Goal: Task Accomplishment & Management: Manage account settings

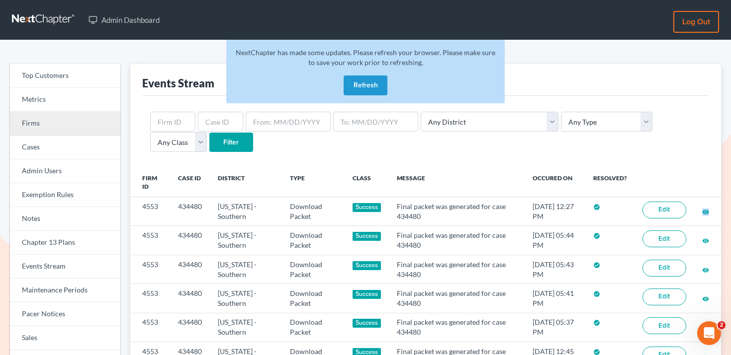
click at [60, 123] on link "Firms" at bounding box center [65, 124] width 110 height 24
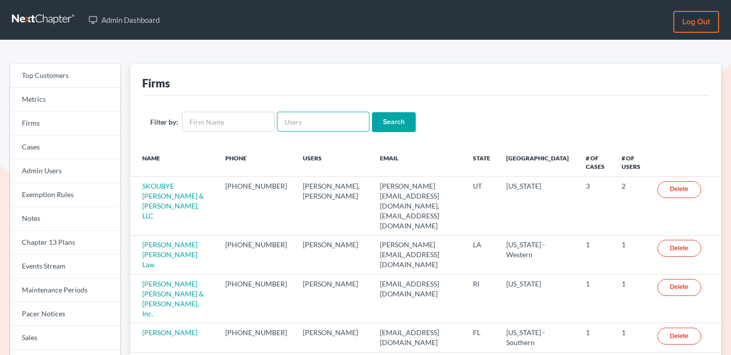
click at [309, 119] on input "text" at bounding box center [323, 122] width 92 height 20
type input "karenreece@me.com"
click at [375, 114] on input "Search" at bounding box center [394, 122] width 44 height 20
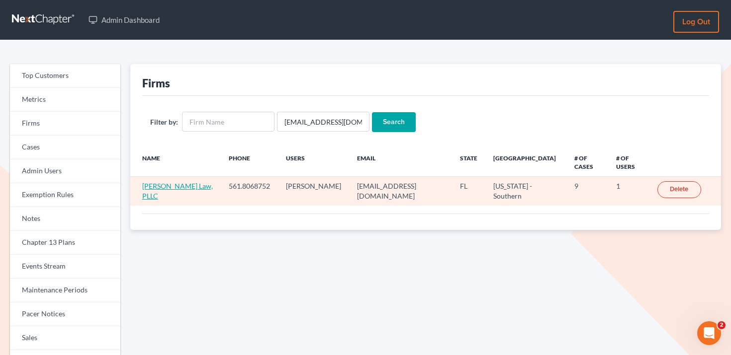
click at [183, 182] on link "Reece Law, PLLC" at bounding box center [177, 191] width 71 height 18
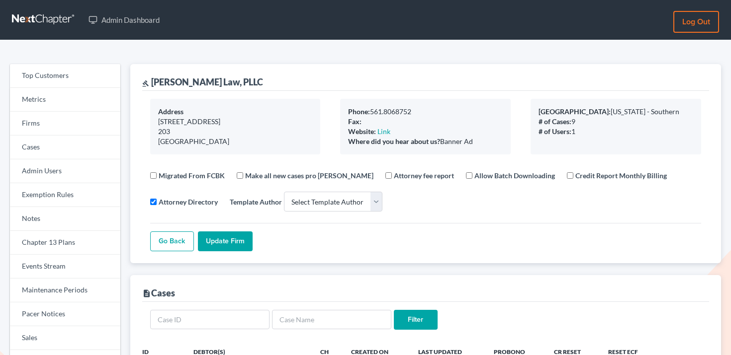
select select
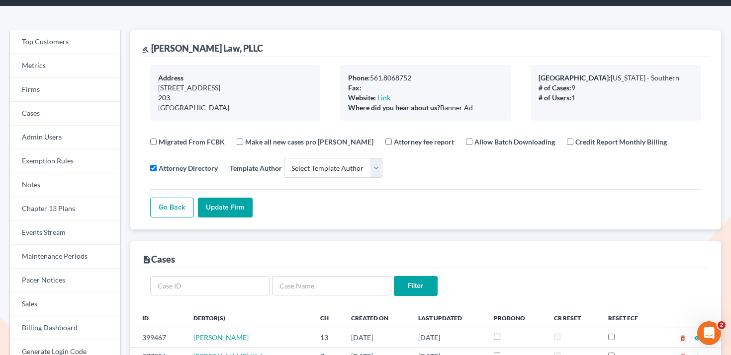
scroll to position [35, 0]
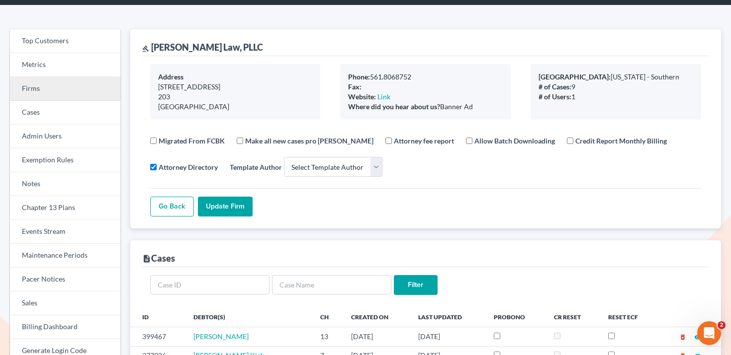
click at [54, 83] on link "Firms" at bounding box center [65, 89] width 110 height 24
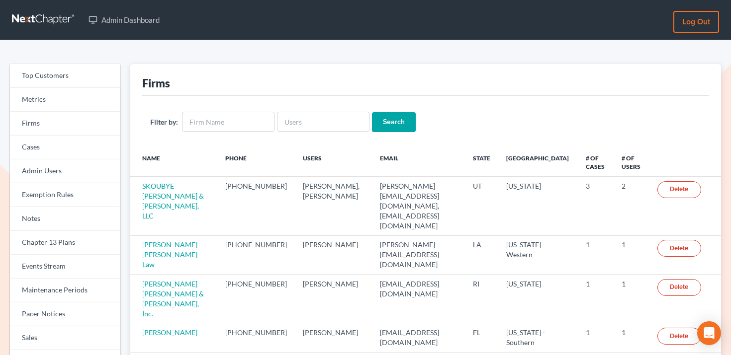
click at [283, 106] on div "Filter by: Search" at bounding box center [425, 122] width 567 height 52
click at [283, 108] on div "Filter by: Search" at bounding box center [425, 122] width 567 height 52
click at [281, 118] on input "text" at bounding box center [323, 122] width 92 height 20
paste input "[EMAIL_ADDRESS][DOMAIN_NAME]"
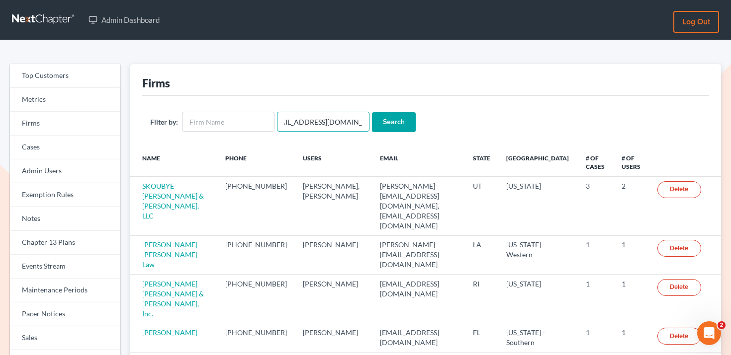
type input "ncameron@law-cameron.com"
click at [403, 113] on input "Search" at bounding box center [394, 122] width 44 height 20
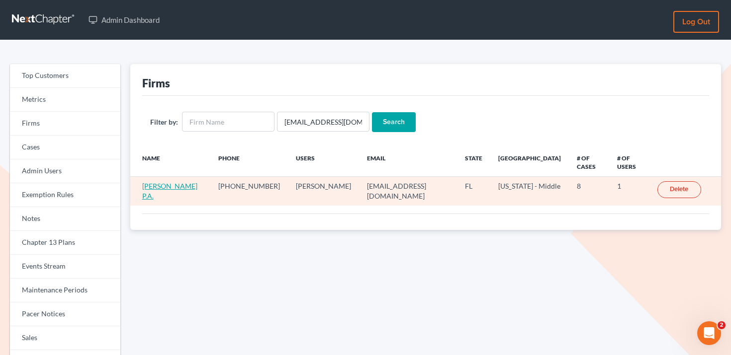
click at [188, 182] on link "[PERSON_NAME] P.A." at bounding box center [169, 191] width 55 height 18
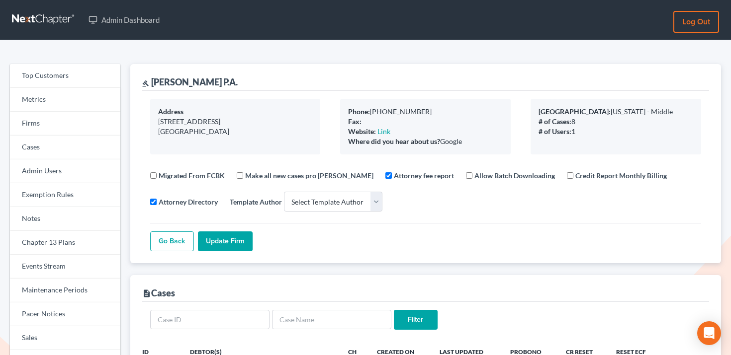
select select
click at [62, 115] on link "Firms" at bounding box center [65, 124] width 110 height 24
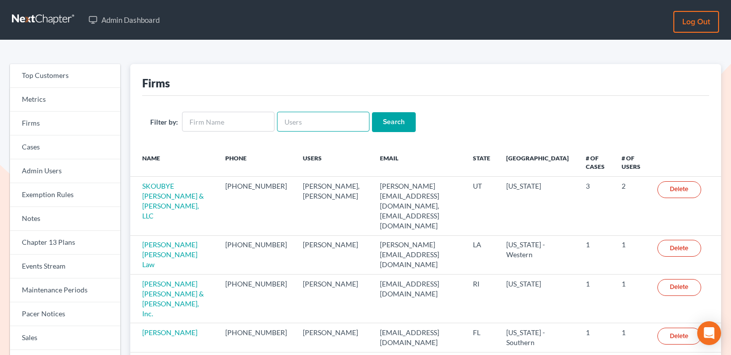
click at [344, 124] on input "text" at bounding box center [323, 122] width 92 height 20
paste input "mike@doyellaw.com"
type input "[PERSON_NAME][EMAIL_ADDRESS][DOMAIN_NAME]"
click at [382, 124] on input "Search" at bounding box center [394, 122] width 44 height 20
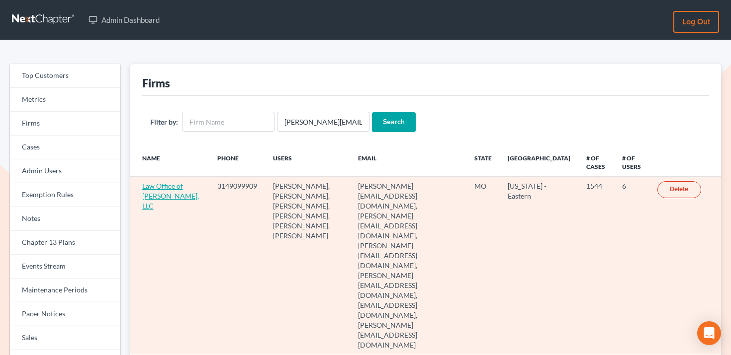
click at [166, 192] on link "Law Office of [PERSON_NAME], LLC" at bounding box center [170, 196] width 57 height 28
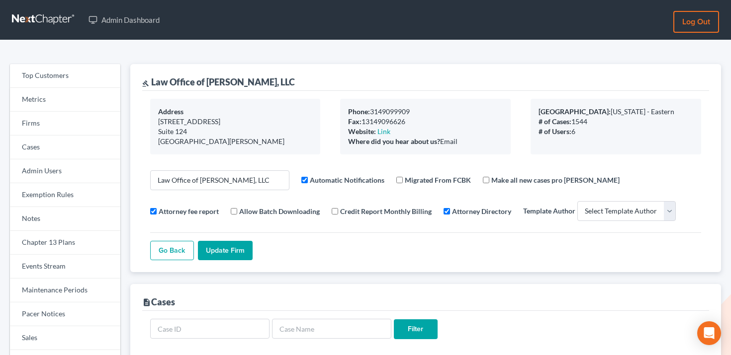
select select
click at [79, 111] on link "Metrics" at bounding box center [65, 100] width 110 height 24
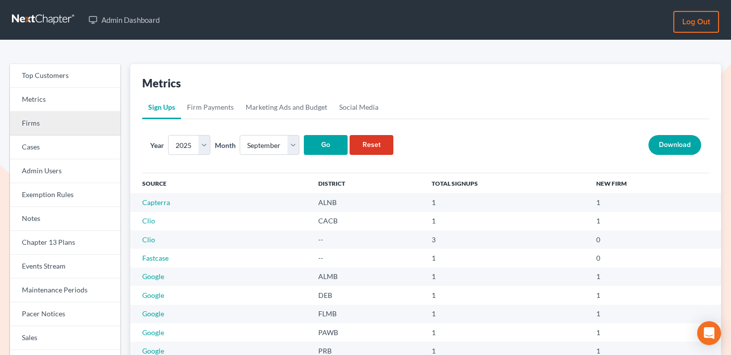
click at [79, 116] on link "Firms" at bounding box center [65, 124] width 110 height 24
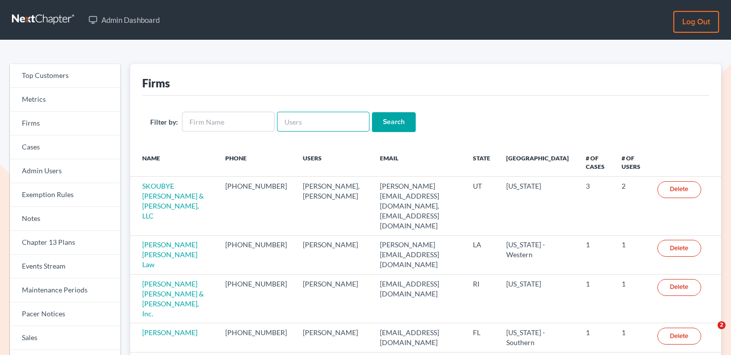
click at [309, 119] on input "text" at bounding box center [323, 122] width 92 height 20
paste input ""carolannlewis.law@gmail.com" <carolannlewis.law@gmail.com>"
type input ""carolannlewis.law@gmail.com" <carolannlewis.law@gmail.com>"
click at [402, 112] on input "Search" at bounding box center [394, 122] width 44 height 20
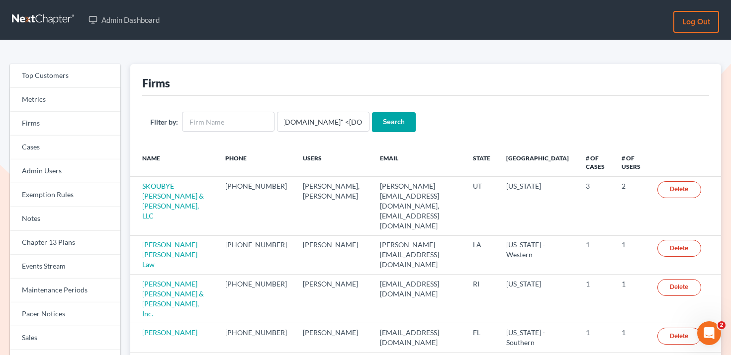
scroll to position [0, 0]
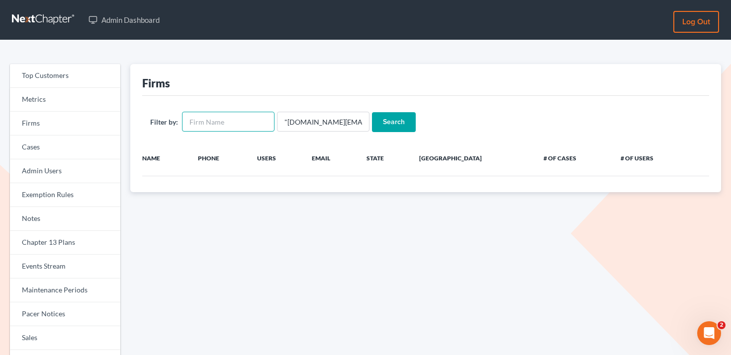
click at [214, 119] on input "text" at bounding box center [228, 122] width 92 height 20
paste input ""[DOMAIN_NAME][EMAIL_ADDRESS][DOMAIN_NAME]" <[DOMAIN_NAME][EMAIL_ADDRESS][DOMAI…"
type input ""[DOMAIN_NAME][EMAIL_ADDRESS][DOMAIN_NAME]" <[DOMAIN_NAME][EMAIL_ADDRESS][DOMAI…"
click at [283, 119] on input ""[DOMAIN_NAME][EMAIL_ADDRESS][DOMAIN_NAME]" <[DOMAIN_NAME][EMAIL_ADDRESS][DOMAI…" at bounding box center [323, 122] width 92 height 20
type input "[DOMAIN_NAME][EMAIL_ADDRESS][DOMAIN_NAME]" <[DOMAIN_NAME][EMAIL_ADDRESS][DOMAIN…"
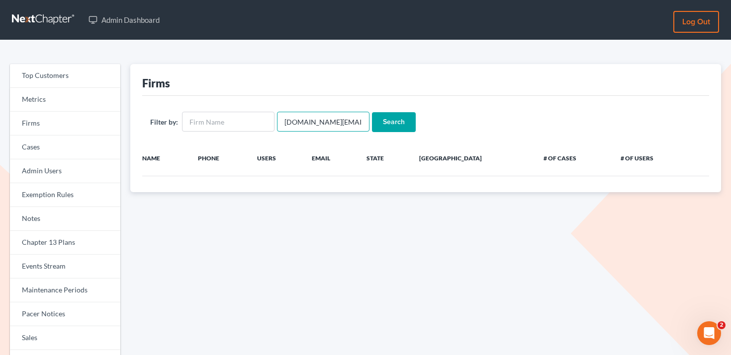
click at [372, 112] on input "Search" at bounding box center [394, 122] width 44 height 20
click at [356, 120] on input "[DOMAIN_NAME][EMAIL_ADDRESS][DOMAIN_NAME]" <[DOMAIN_NAME][EMAIL_ADDRESS][DOMAIN…" at bounding box center [323, 122] width 92 height 20
type input "carolannlewis.law@gmail.com" <carolannlewis.law@gmail.com"
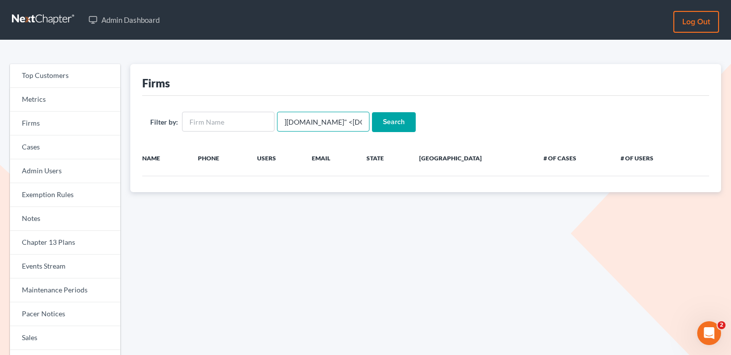
click at [372, 112] on input "Search" at bounding box center [394, 122] width 44 height 20
click at [316, 125] on input "[DOMAIN_NAME][EMAIL_ADDRESS][DOMAIN_NAME]" <[DOMAIN_NAME][EMAIL_ADDRESS][DOMAIN…" at bounding box center [323, 122] width 92 height 20
click at [316, 125] on input "carolannlewis.law@gmail.com" <carolannlewis.law@gmail.com" at bounding box center [323, 122] width 92 height 20
click at [235, 118] on input "text" at bounding box center [228, 122] width 92 height 20
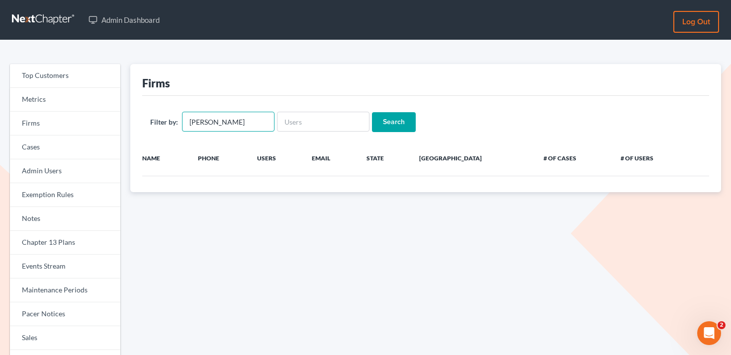
type input "[PERSON_NAME]"
click at [372, 112] on input "Search" at bounding box center [394, 122] width 44 height 20
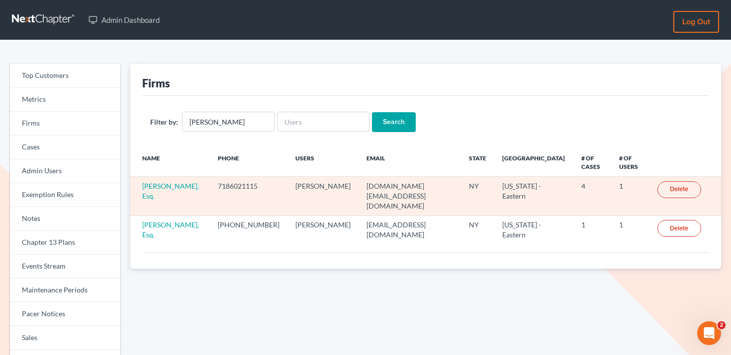
click at [171, 181] on td "[PERSON_NAME], Esq." at bounding box center [170, 196] width 80 height 39
click at [171, 183] on link "[PERSON_NAME], Esq." at bounding box center [170, 191] width 57 height 18
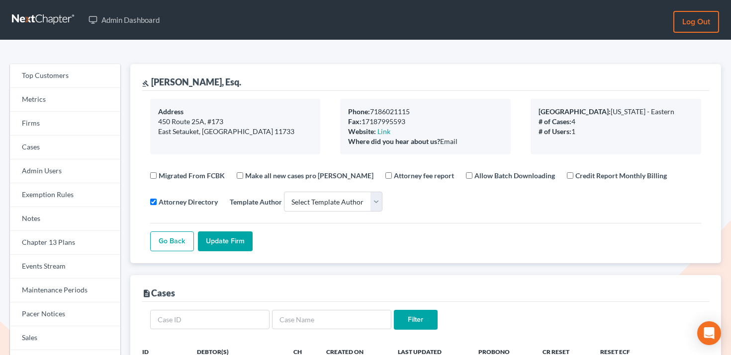
select select
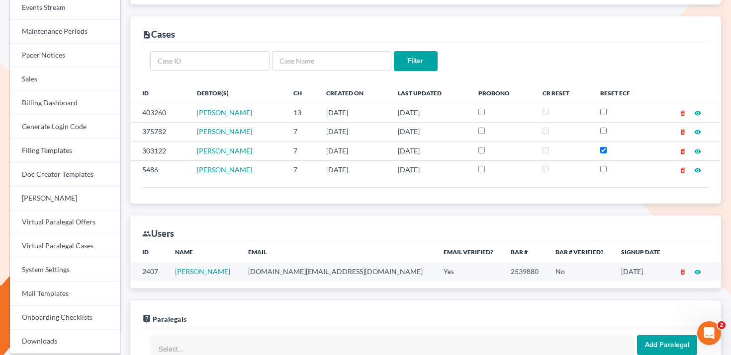
scroll to position [269, 0]
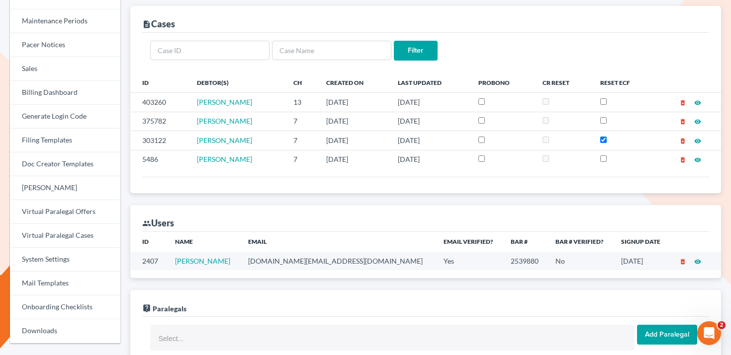
click at [335, 267] on td "carolannlewis.law@gmail.com" at bounding box center [338, 261] width 196 height 18
click at [335, 263] on td "carolannlewis.law@gmail.com" at bounding box center [338, 261] width 196 height 18
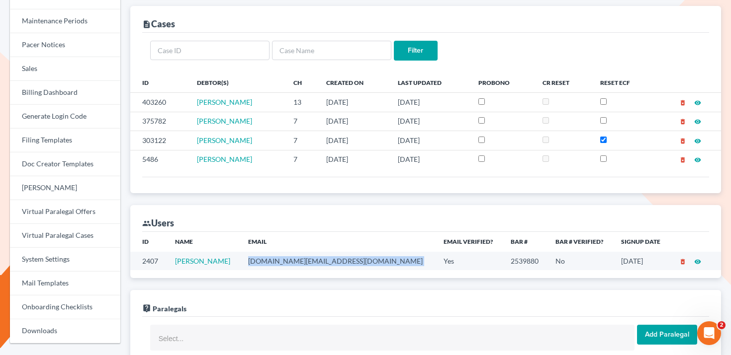
click at [335, 263] on td "carolannlewis.law@gmail.com" at bounding box center [338, 261] width 196 height 18
copy td "carolannlewis.law@gmail.com"
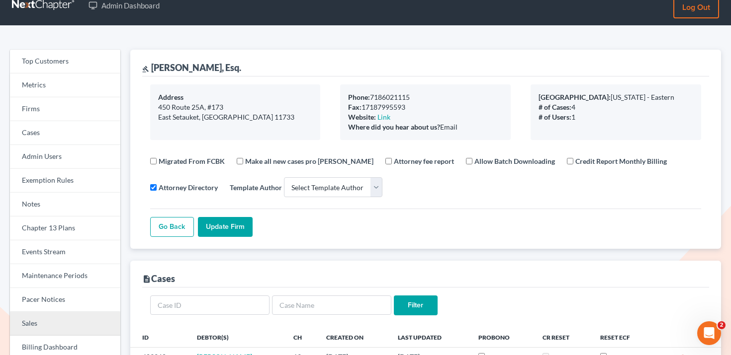
scroll to position [0, 0]
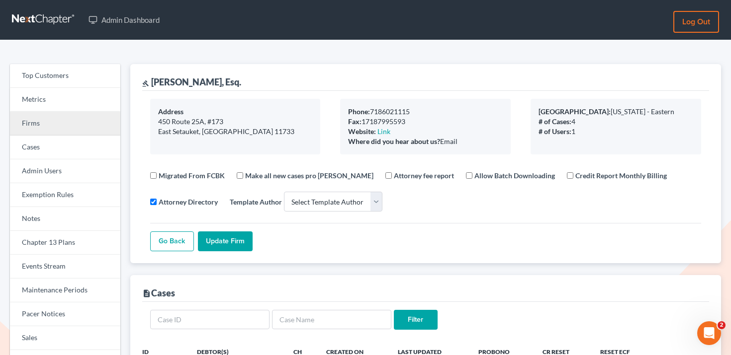
click at [52, 127] on link "Firms" at bounding box center [65, 124] width 110 height 24
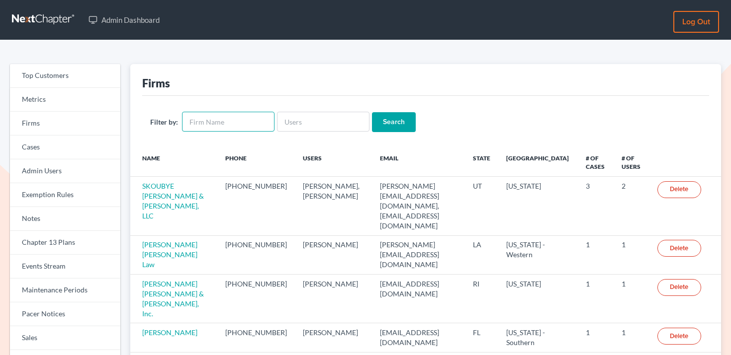
click at [231, 126] on input "text" at bounding box center [228, 122] width 92 height 20
paste input "[PERSON_NAME] & Associates"
type input "[PERSON_NAME] & Associates"
click at [398, 127] on input "Search" at bounding box center [394, 122] width 44 height 20
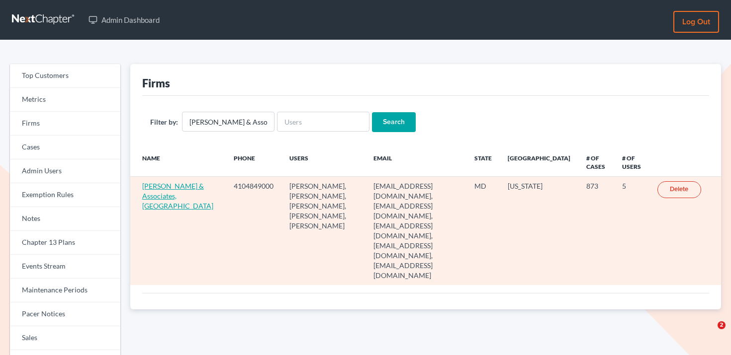
click at [169, 198] on link "[PERSON_NAME] & Associates, [GEOGRAPHIC_DATA]" at bounding box center [177, 196] width 71 height 28
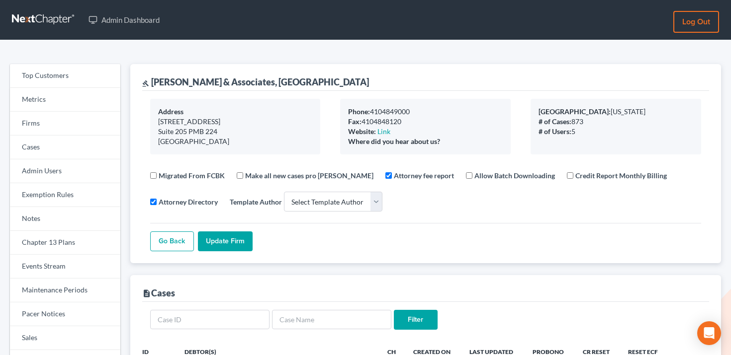
select select
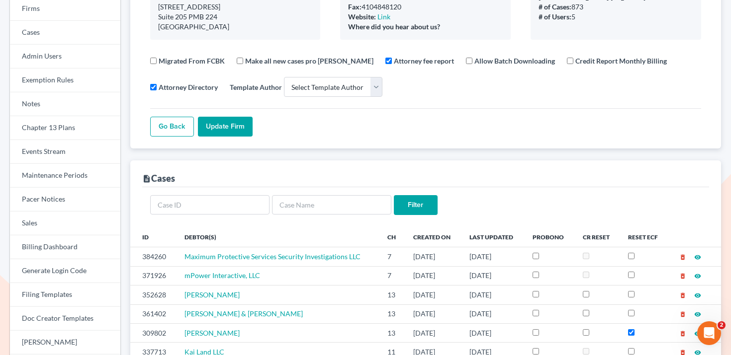
scroll to position [115, 0]
click at [72, 250] on link "Billing Dashboard" at bounding box center [65, 247] width 110 height 24
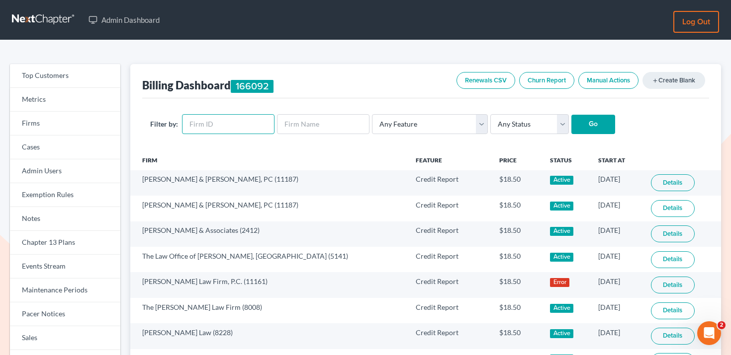
click at [219, 125] on input "text" at bounding box center [228, 124] width 92 height 20
paste input "284"
type input "284"
click at [588, 119] on input "Go" at bounding box center [593, 125] width 44 height 20
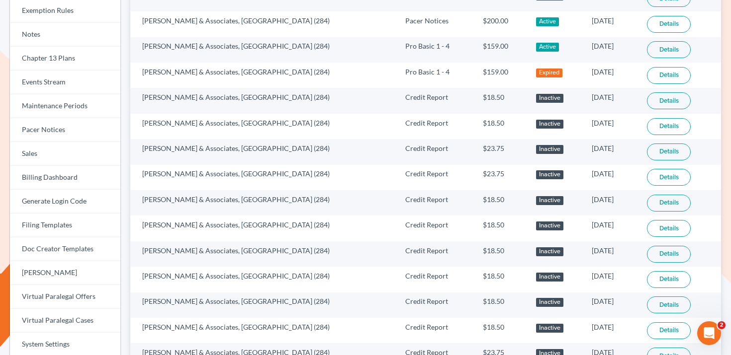
scroll to position [29, 0]
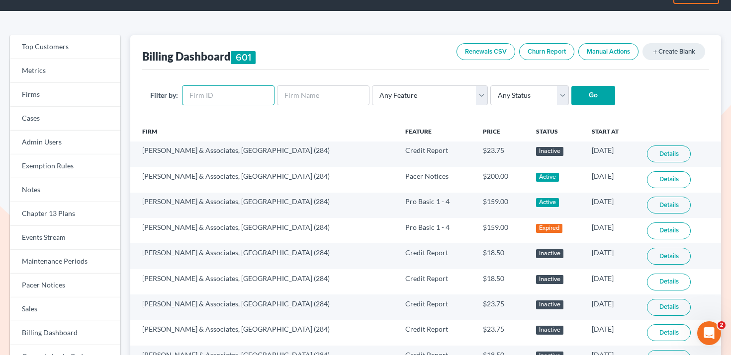
click at [246, 99] on input "text" at bounding box center [228, 95] width 92 height 20
paste input "284"
type input "284"
click at [522, 93] on select "Any Status Active Inactive Pending Expired Error Pending Charges" at bounding box center [529, 95] width 79 height 20
select select "active"
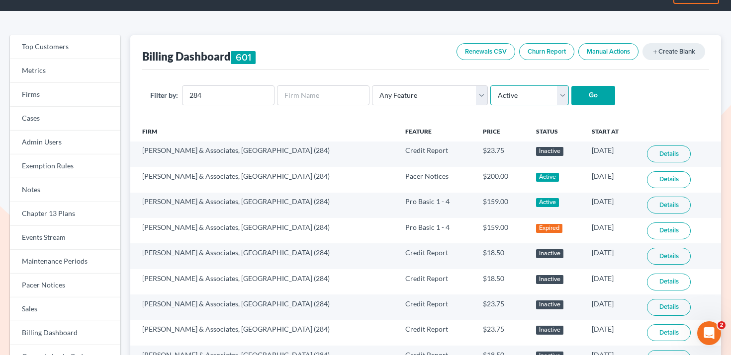
click at [490, 85] on select "Any Status Active Inactive Pending Expired Error Pending Charges" at bounding box center [529, 95] width 79 height 20
click at [575, 93] on input "Go" at bounding box center [593, 96] width 44 height 20
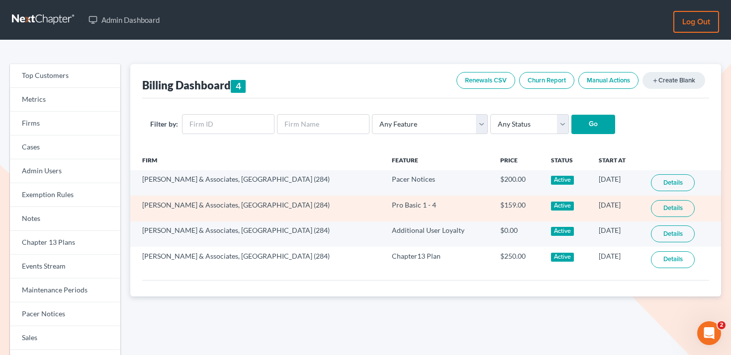
click at [667, 208] on link "Details" at bounding box center [673, 208] width 44 height 17
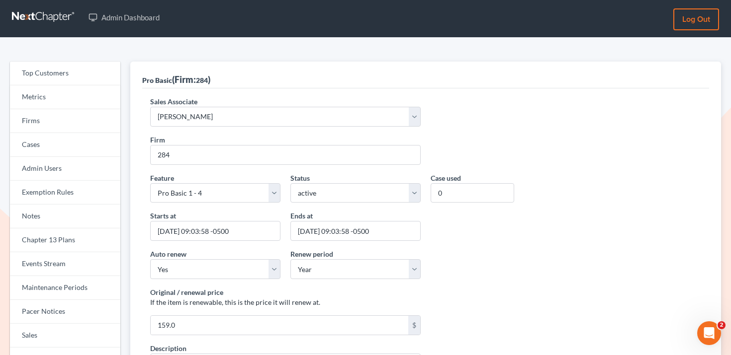
scroll to position [3, 0]
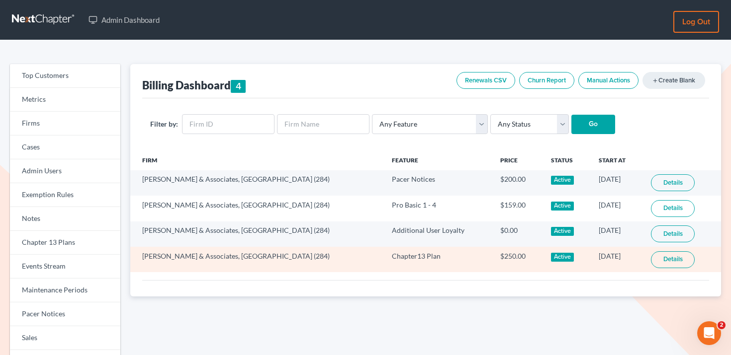
click at [667, 259] on link "Details" at bounding box center [673, 260] width 44 height 17
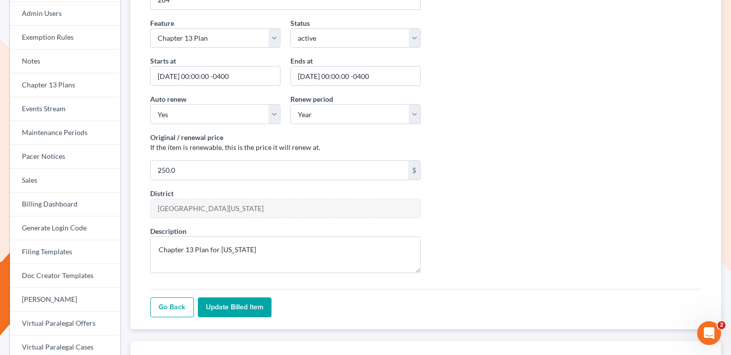
scroll to position [159, 0]
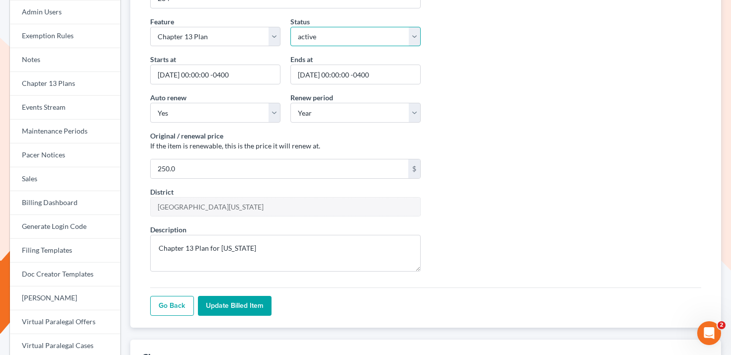
click at [348, 29] on select "active inactive pending expired error pending_charges" at bounding box center [355, 37] width 130 height 20
click at [290, 27] on select "active inactive pending expired error pending_charges" at bounding box center [355, 37] width 130 height 20
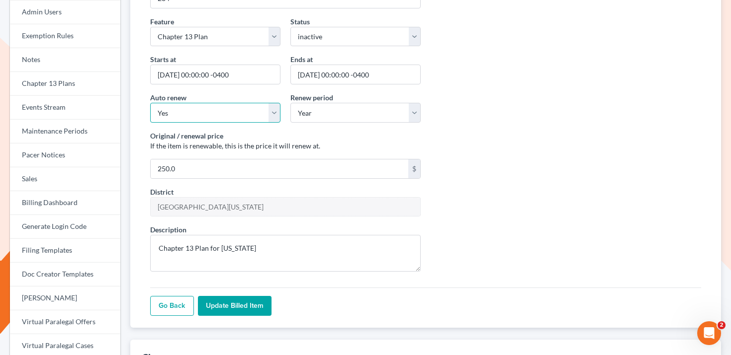
click at [252, 110] on select "Yes No" at bounding box center [215, 113] width 130 height 20
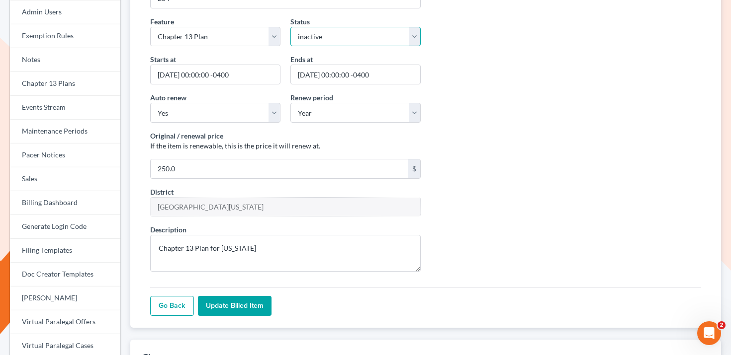
click at [331, 43] on select "active inactive pending expired error pending_charges" at bounding box center [355, 37] width 130 height 20
select select "expired"
click at [290, 27] on select "active inactive pending expired error pending_charges" at bounding box center [355, 37] width 130 height 20
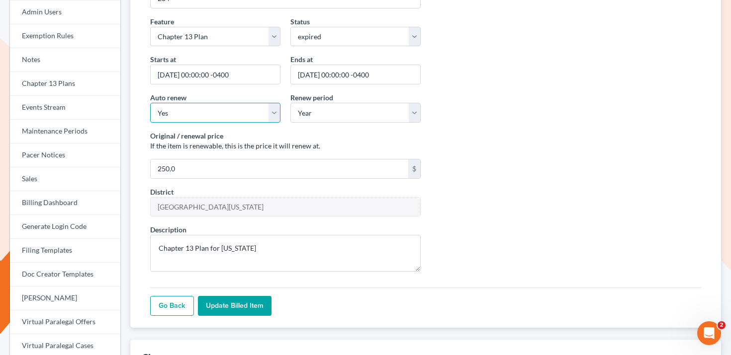
click at [229, 113] on select "Yes No" at bounding box center [215, 113] width 130 height 20
select select "false"
click at [150, 103] on select "Yes No" at bounding box center [215, 113] width 130 height 20
click at [502, 127] on div "Auto renew Yes No Renew period Year Month N/A" at bounding box center [425, 111] width 561 height 38
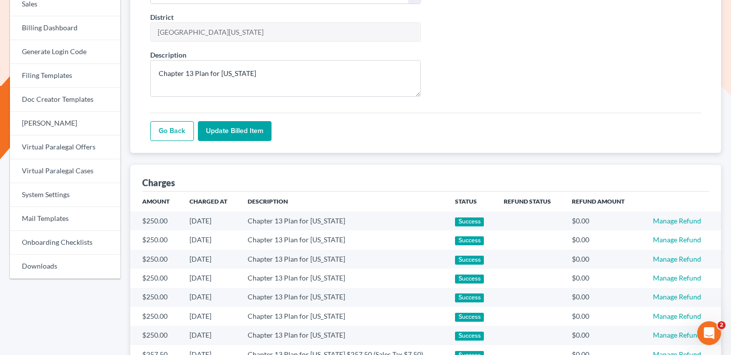
scroll to position [465, 0]
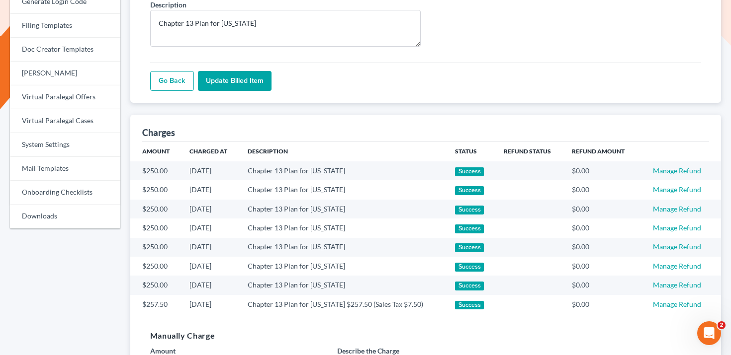
click at [255, 75] on input "Update Billed item" at bounding box center [235, 81] width 74 height 20
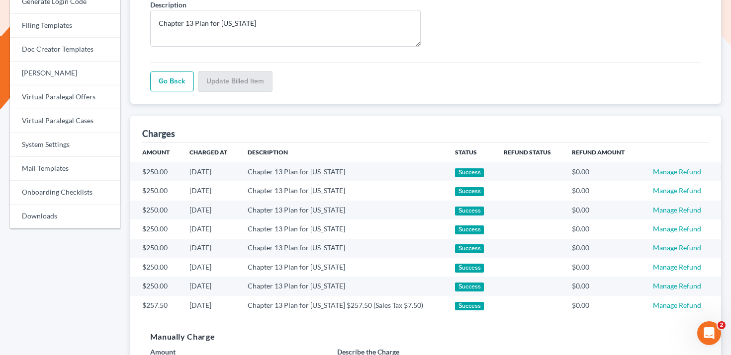
scroll to position [385, 0]
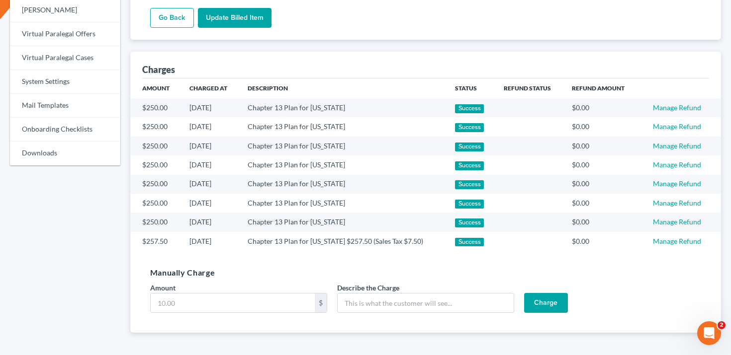
scroll to position [499, 0]
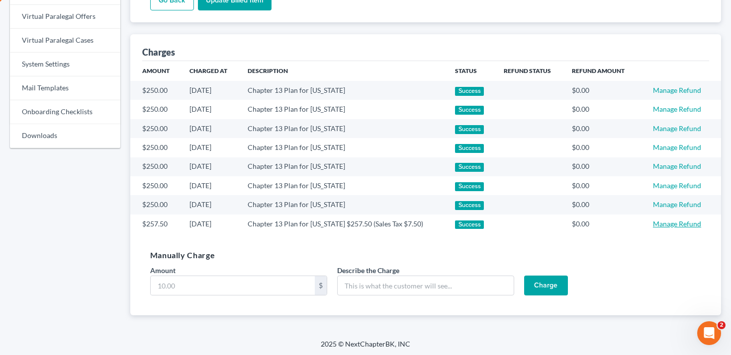
click at [677, 222] on link "Manage Refund" at bounding box center [677, 224] width 48 height 8
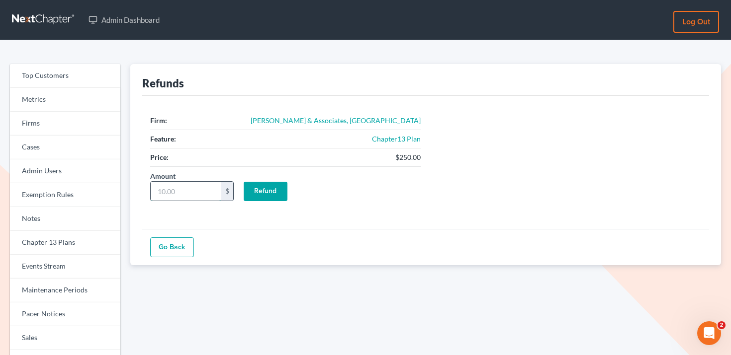
click at [177, 192] on input "Amount" at bounding box center [186, 191] width 71 height 19
type input "250"
click at [272, 187] on input "Refund" at bounding box center [266, 192] width 44 height 20
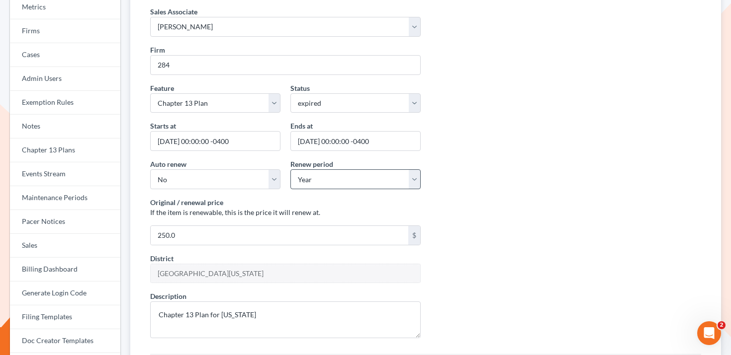
scroll to position [110, 0]
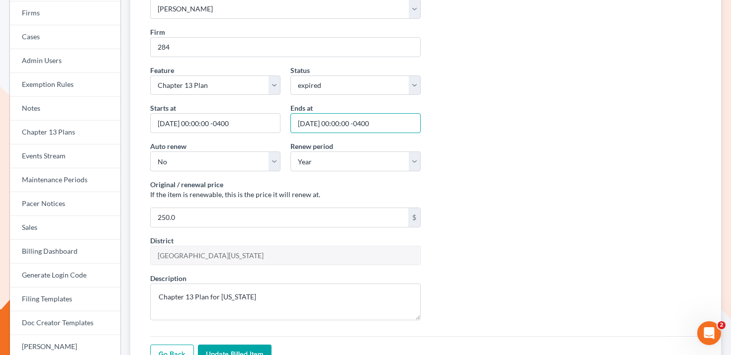
click at [343, 128] on input "2026-09-06 00:00:00 -0400" at bounding box center [355, 123] width 130 height 20
click at [324, 126] on input "2026-09-06 00:00:00 -0400" at bounding box center [355, 123] width 130 height 20
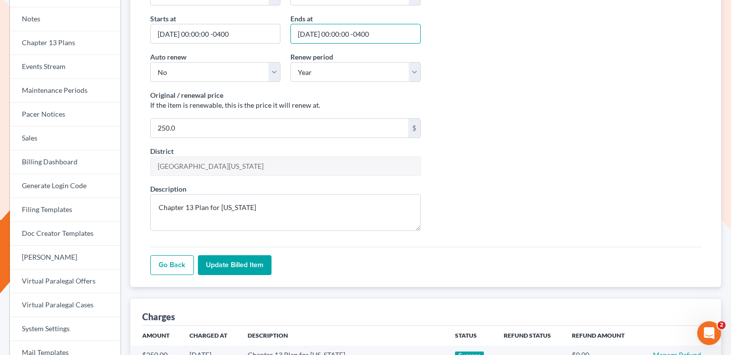
scroll to position [148, 0]
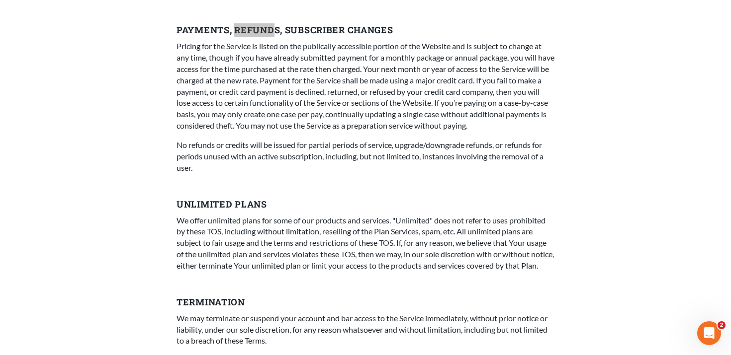
scroll to position [1895, 0]
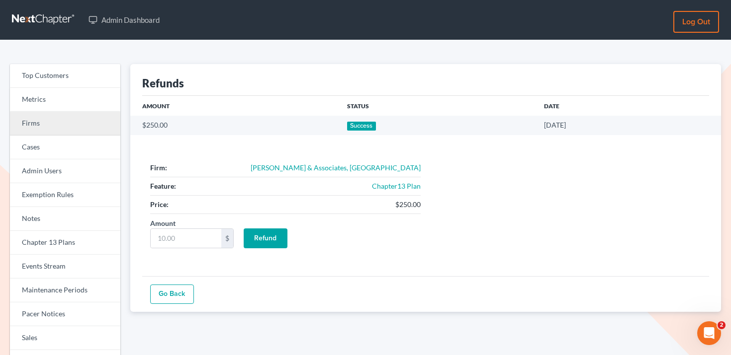
click at [55, 128] on link "Firms" at bounding box center [65, 124] width 110 height 24
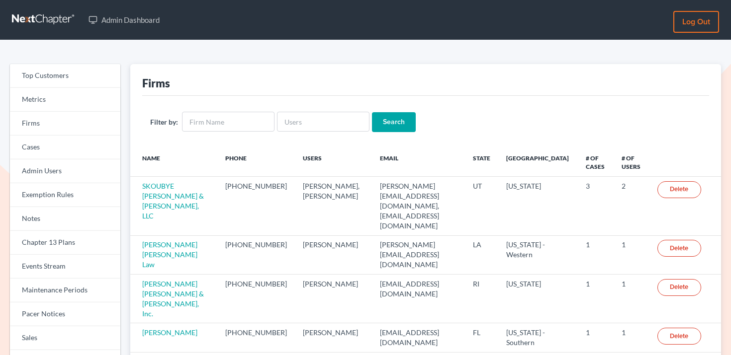
click at [316, 108] on div "Filter by: Search" at bounding box center [425, 122] width 567 height 52
click at [316, 119] on input "text" at bounding box center [323, 122] width 92 height 20
paste input "mike@doyellaw.com"
type input "mike@doyellaw.com"
click at [393, 124] on input "Search" at bounding box center [394, 122] width 44 height 20
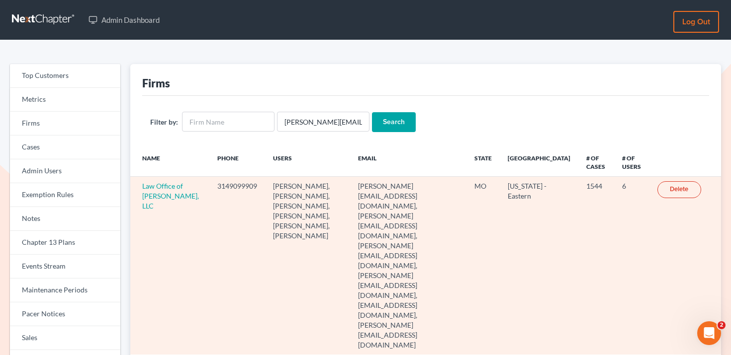
click at [165, 190] on td "Law Office of [PERSON_NAME], LLC" at bounding box center [169, 266] width 79 height 178
click at [165, 196] on link "Law Office of [PERSON_NAME], LLC" at bounding box center [170, 196] width 57 height 28
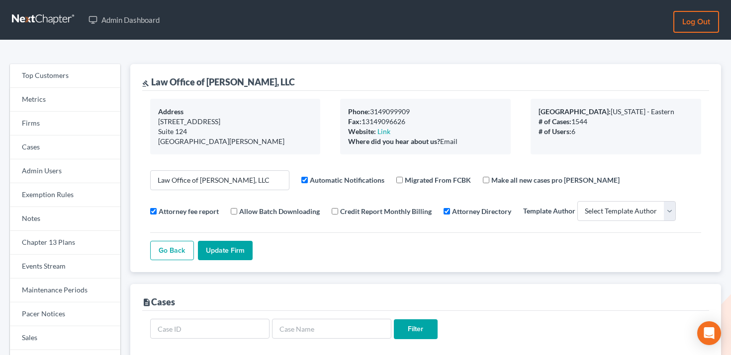
select select
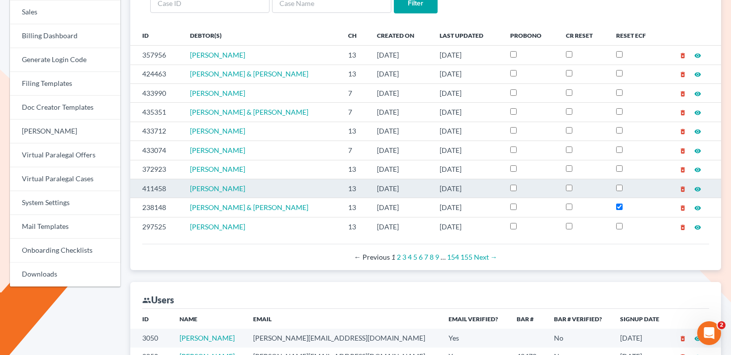
scroll to position [324, 0]
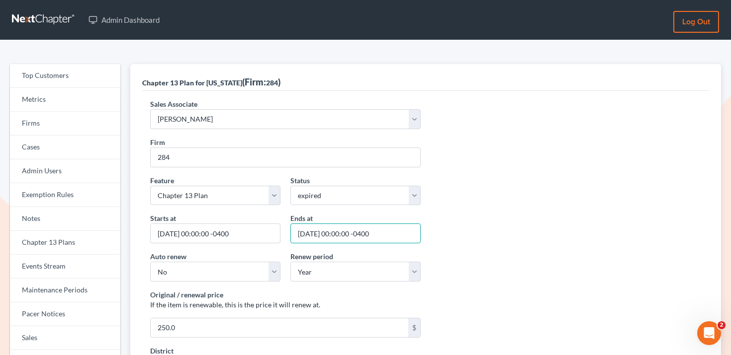
click at [335, 234] on input "2026-09-06 00:00:00 -0400" at bounding box center [355, 234] width 130 height 20
type input "2026-09-08 00:00:00 -0400"
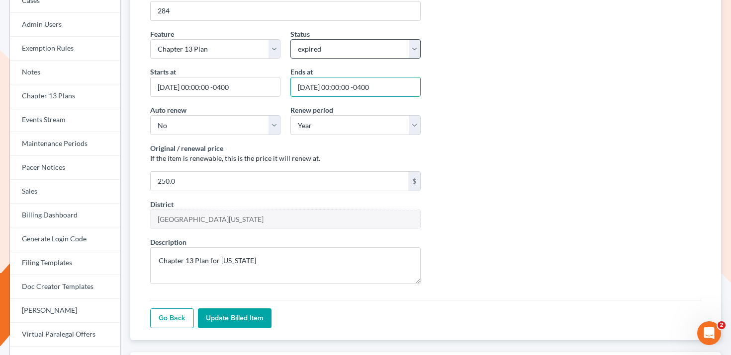
scroll to position [153, 0]
